Goal: Book appointment/travel/reservation

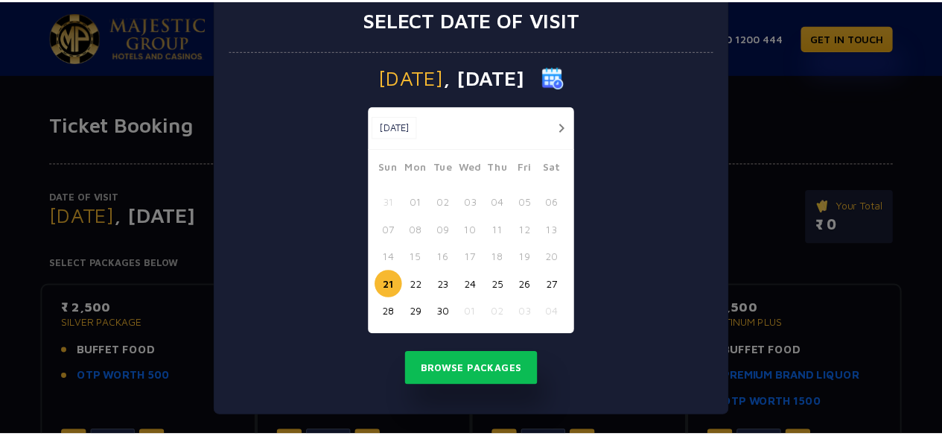
scroll to position [32, 0]
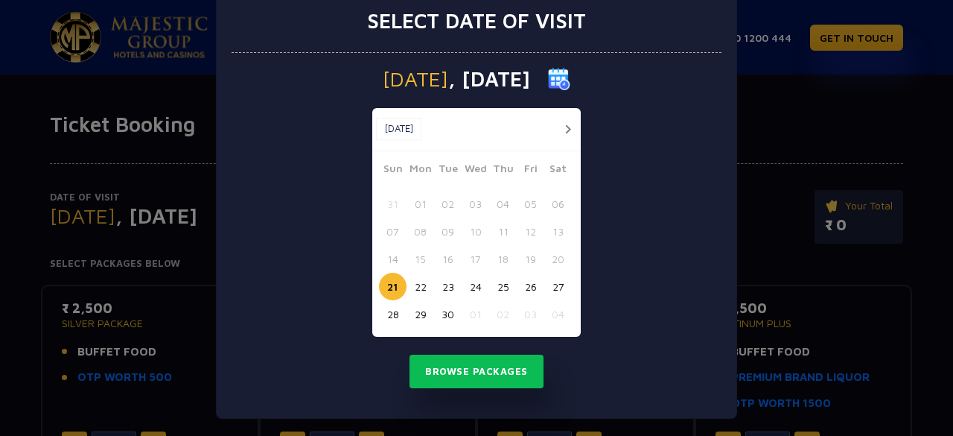
click at [559, 129] on button "button" at bounding box center [568, 129] width 19 height 19
click at [527, 233] on button "10" at bounding box center [531, 232] width 28 height 28
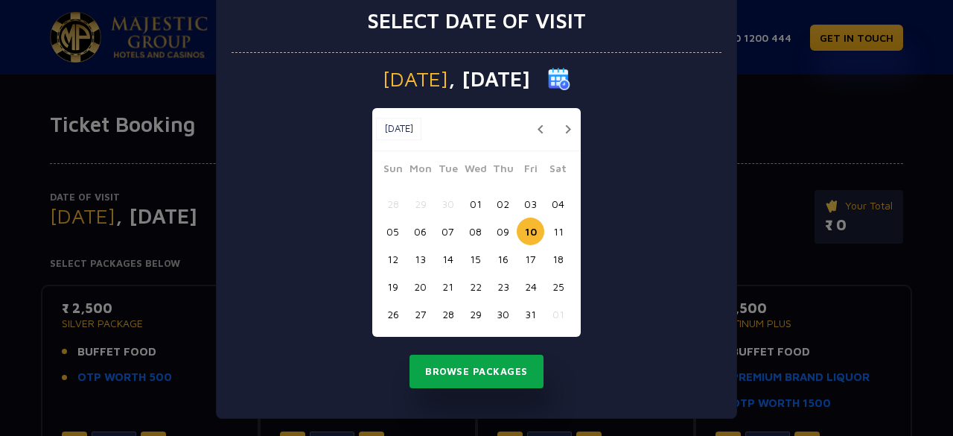
click at [481, 382] on button "Browse Packages" at bounding box center [477, 372] width 134 height 34
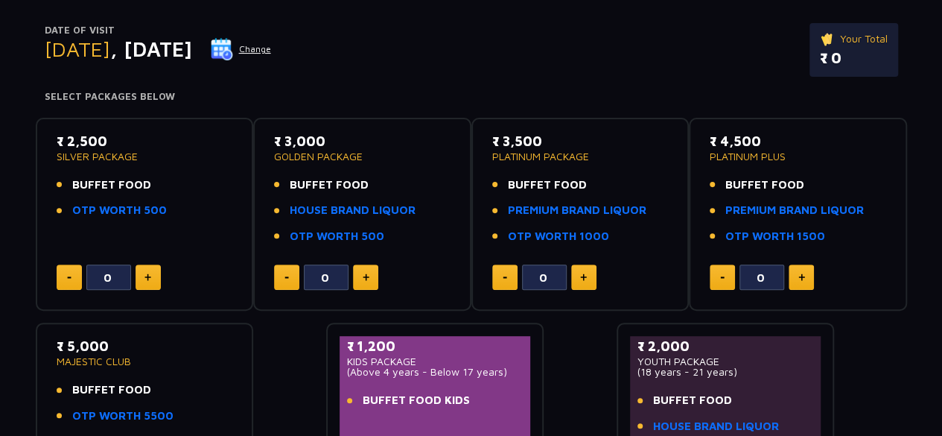
scroll to position [171, 0]
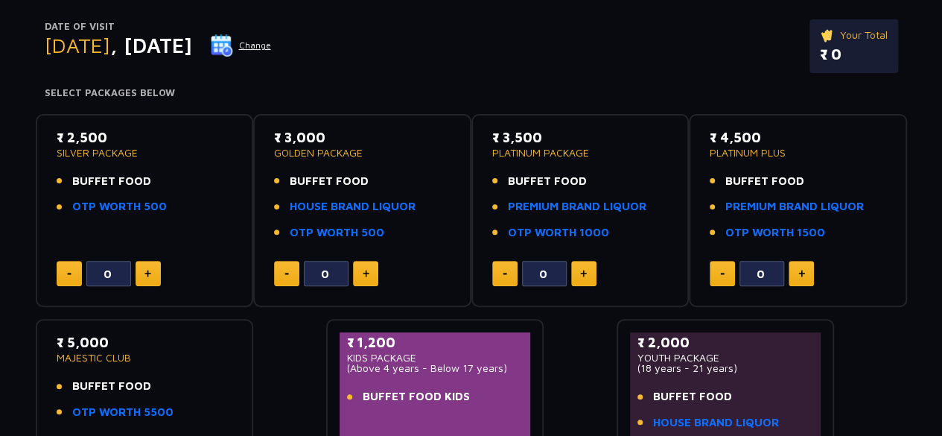
click at [145, 279] on button at bounding box center [148, 273] width 25 height 25
type input "2"
click at [119, 205] on link "OTP WORTH 500" at bounding box center [119, 206] width 95 height 17
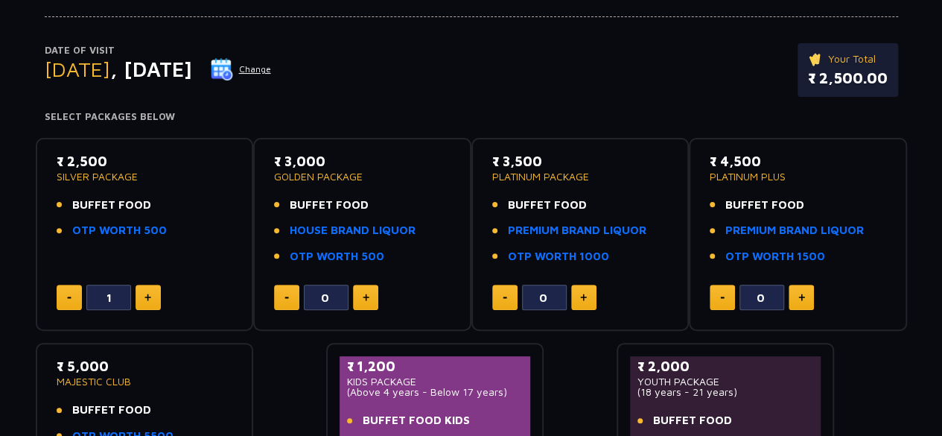
scroll to position [168, 0]
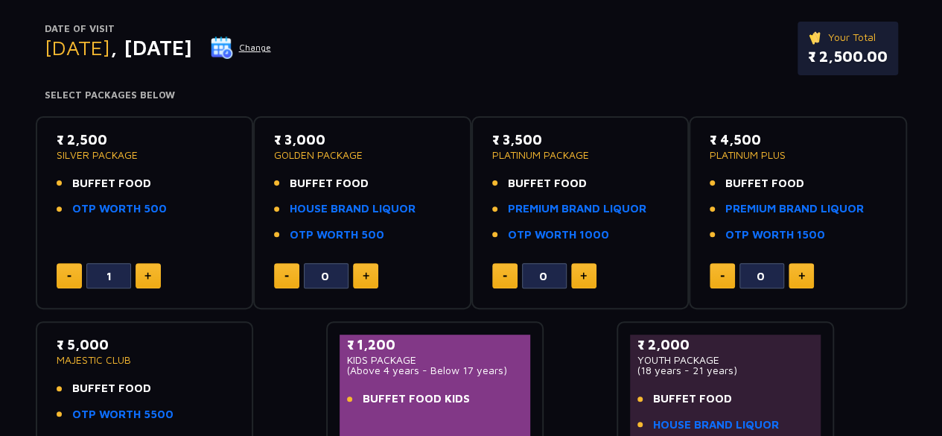
click at [156, 275] on button at bounding box center [148, 275] width 25 height 25
type input "2"
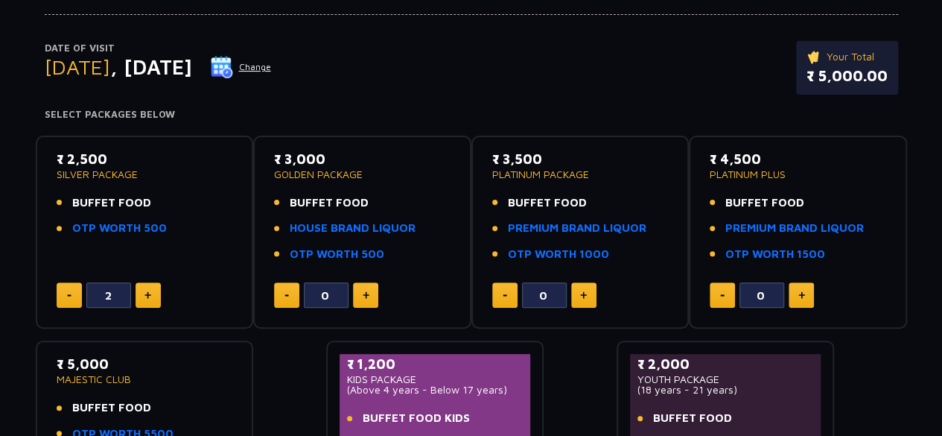
scroll to position [0, 0]
